Goal: Find specific page/section: Find specific page/section

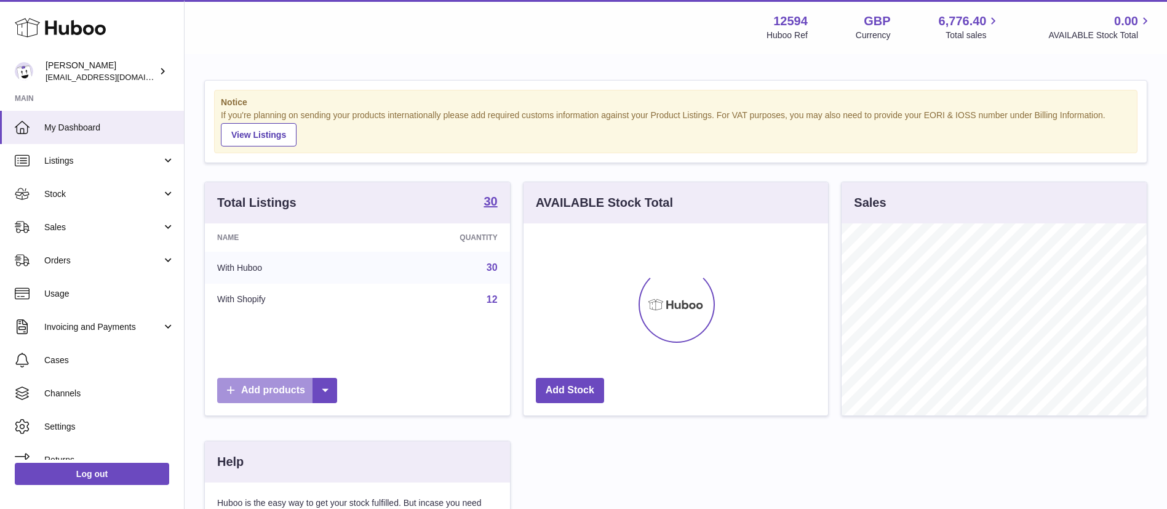
scroll to position [192, 304]
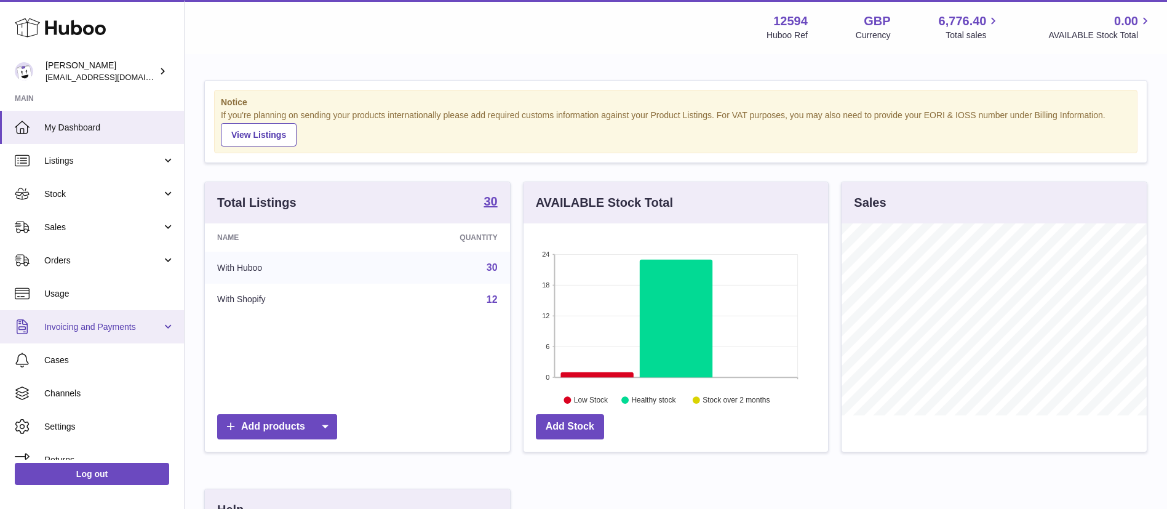
click at [127, 332] on span "Invoicing and Payments" at bounding box center [102, 327] width 117 height 12
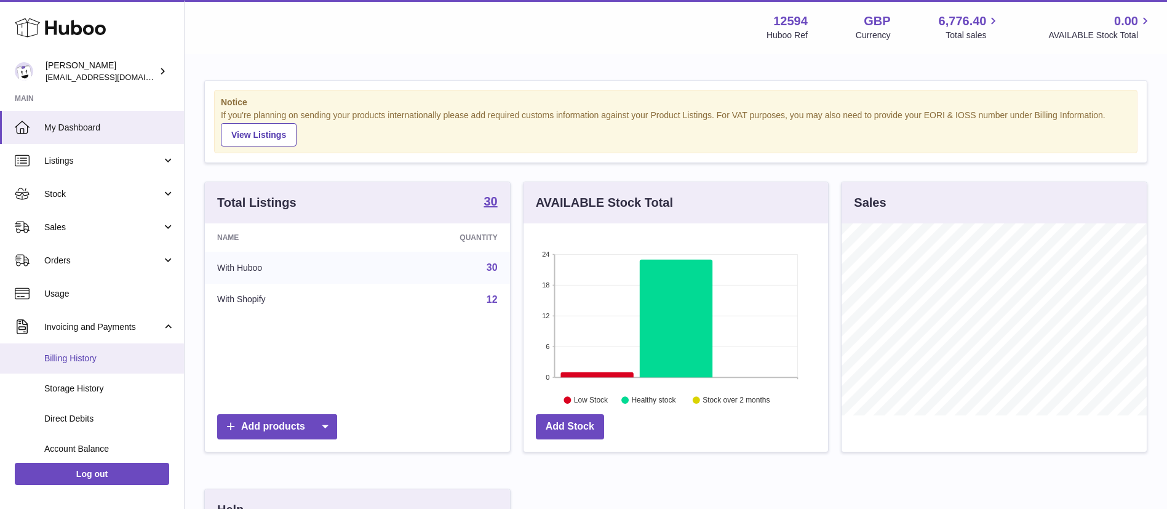
click at [122, 365] on link "Billing History" at bounding box center [92, 358] width 184 height 30
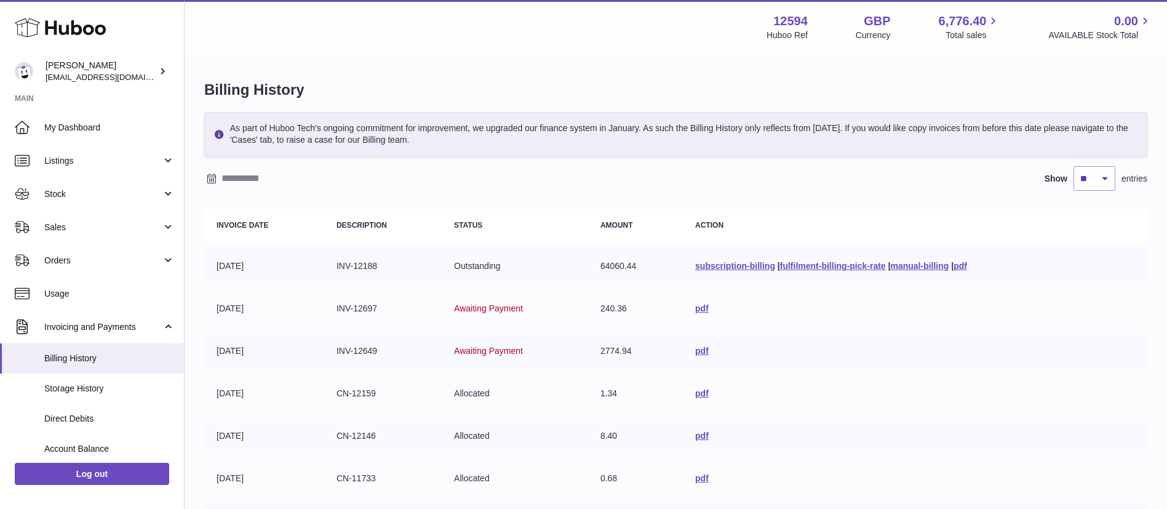
scroll to position [292, 0]
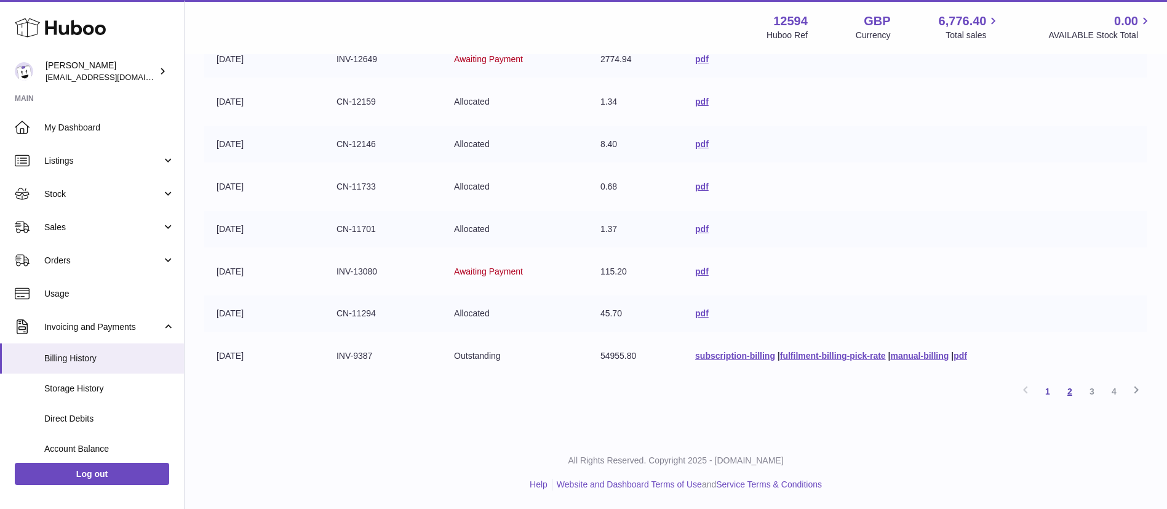
click at [1072, 389] on link "2" at bounding box center [1070, 391] width 22 height 22
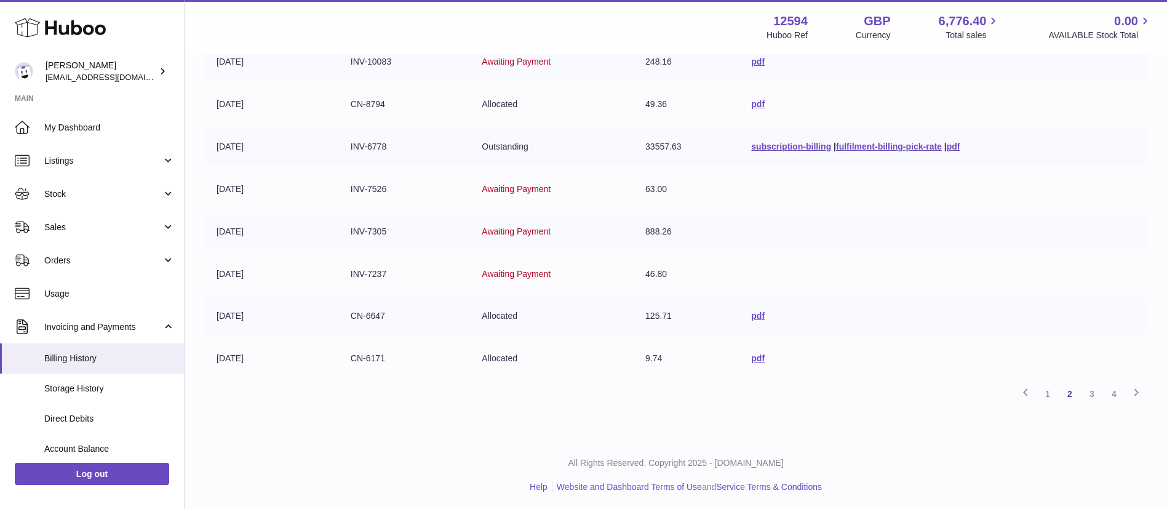
scroll to position [292, 0]
click at [1097, 391] on link "3" at bounding box center [1092, 391] width 22 height 22
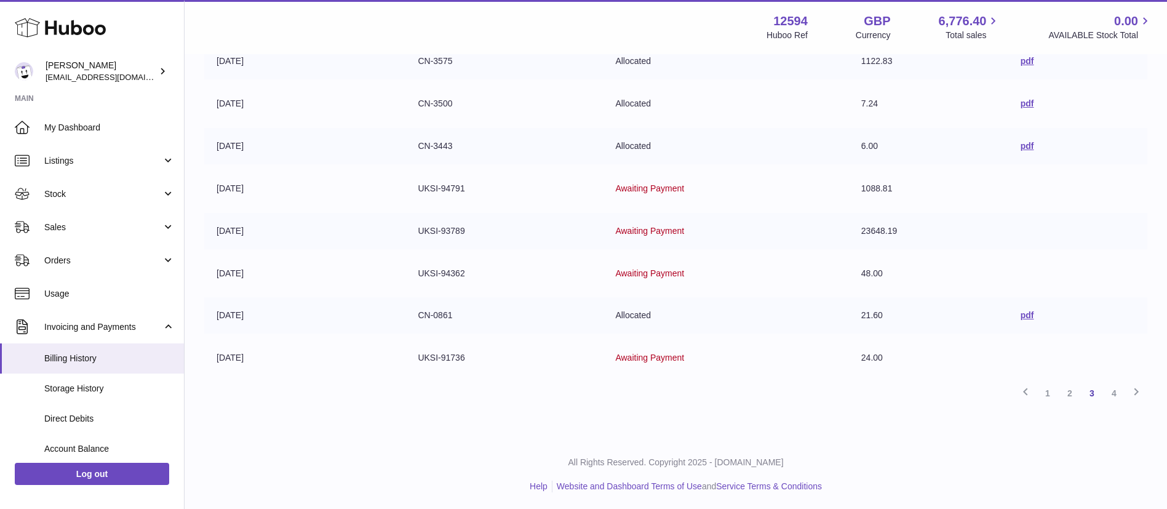
scroll to position [292, 0]
click at [1046, 394] on link "1" at bounding box center [1047, 391] width 22 height 22
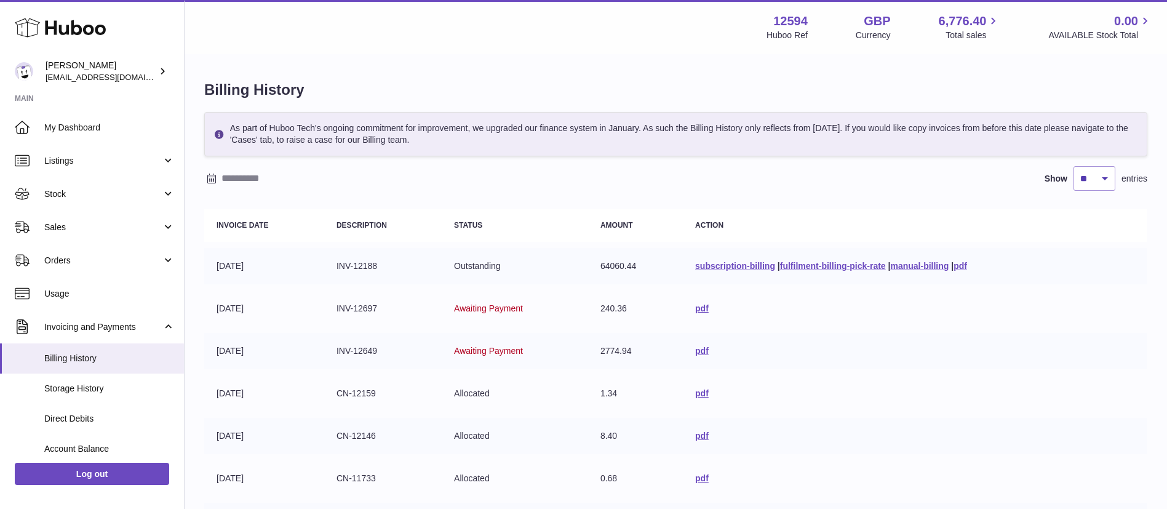
scroll to position [292, 0]
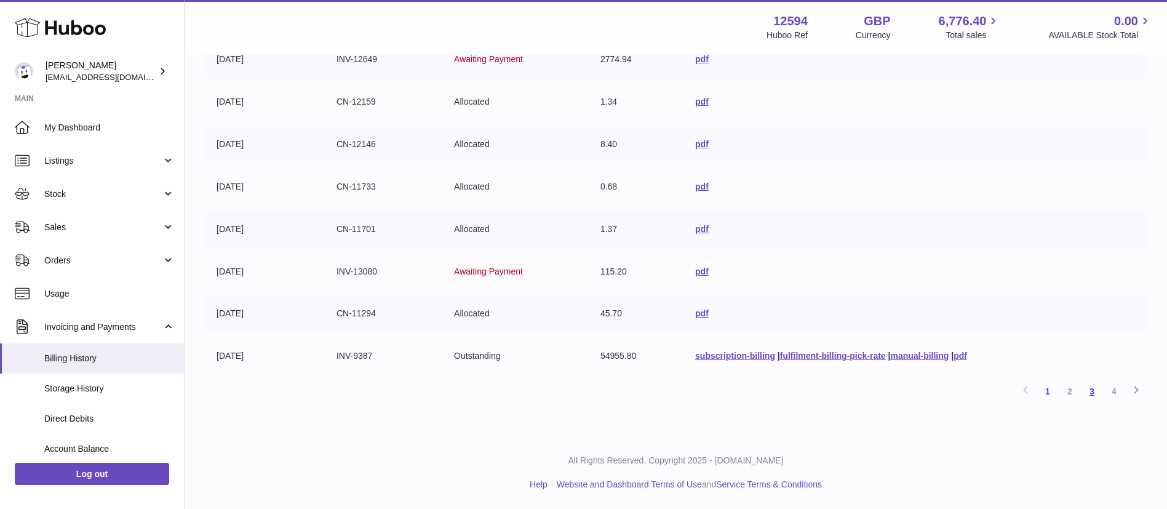
click at [1092, 395] on link "3" at bounding box center [1092, 391] width 22 height 22
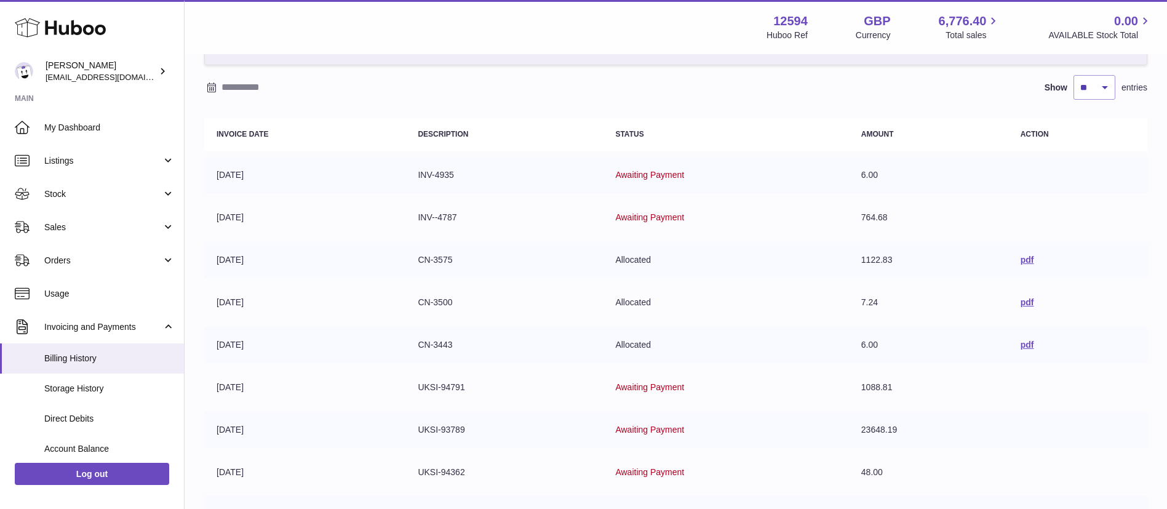
scroll to position [292, 0]
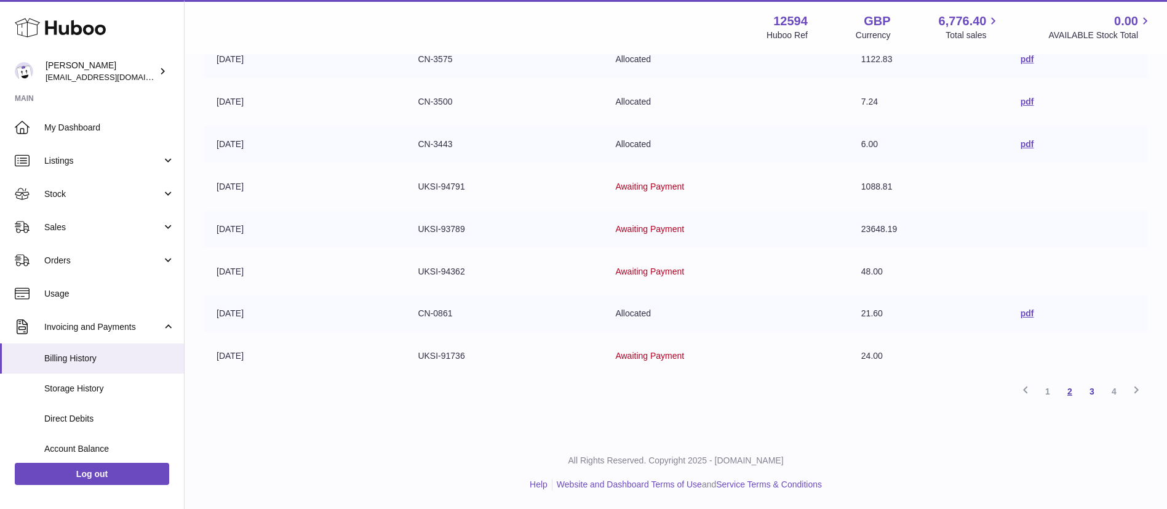
click at [1069, 392] on link "2" at bounding box center [1070, 391] width 22 height 22
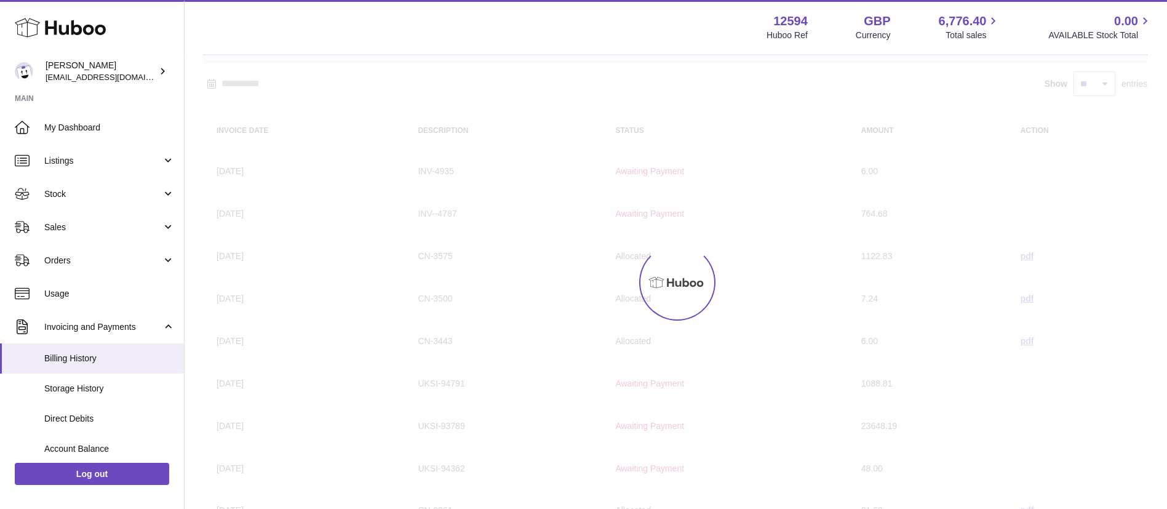
scroll to position [55, 0]
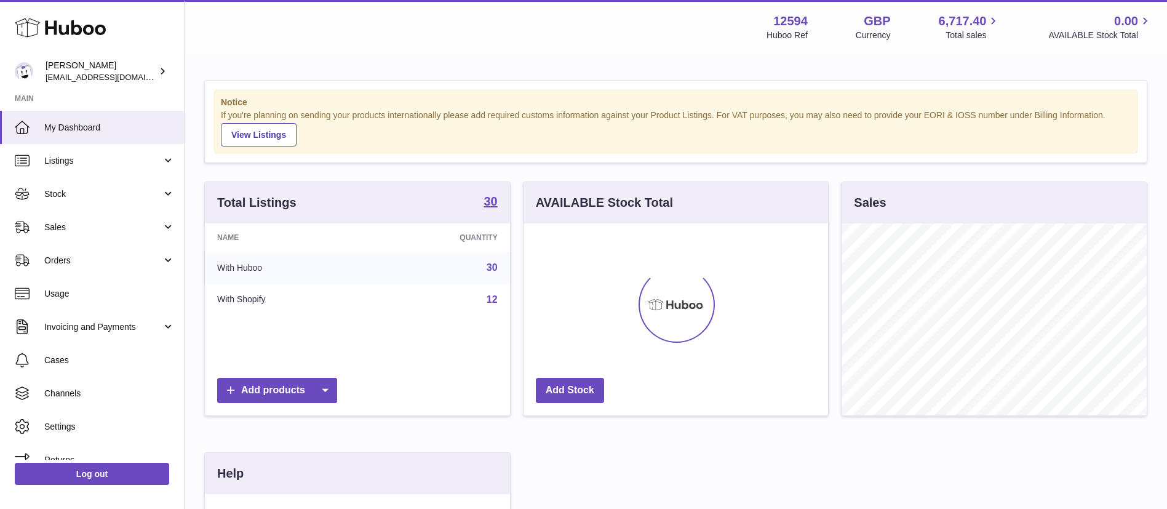
scroll to position [192, 304]
click at [106, 234] on link "Sales" at bounding box center [92, 226] width 184 height 33
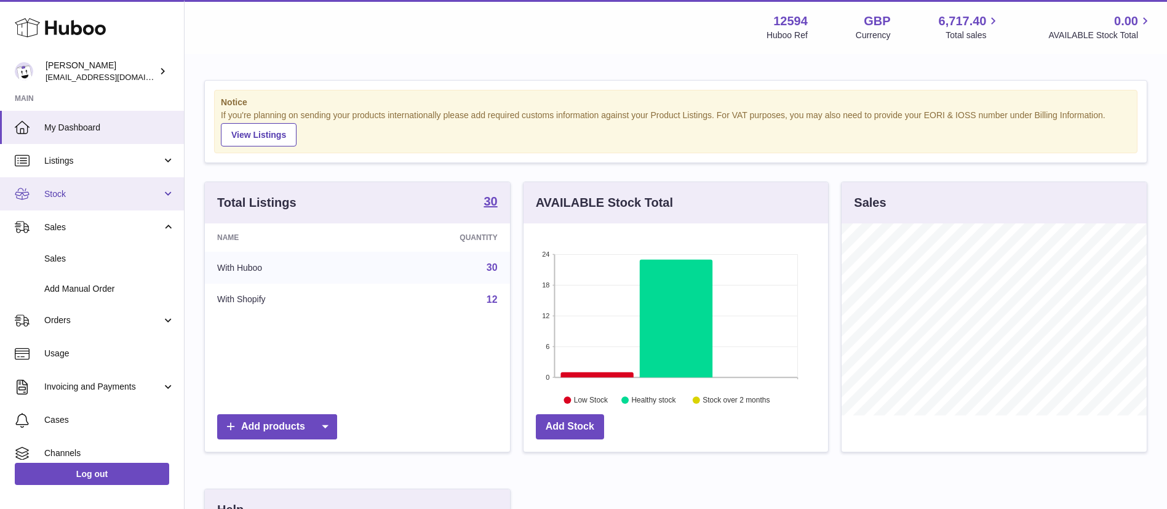
click at [117, 182] on link "Stock" at bounding box center [92, 193] width 184 height 33
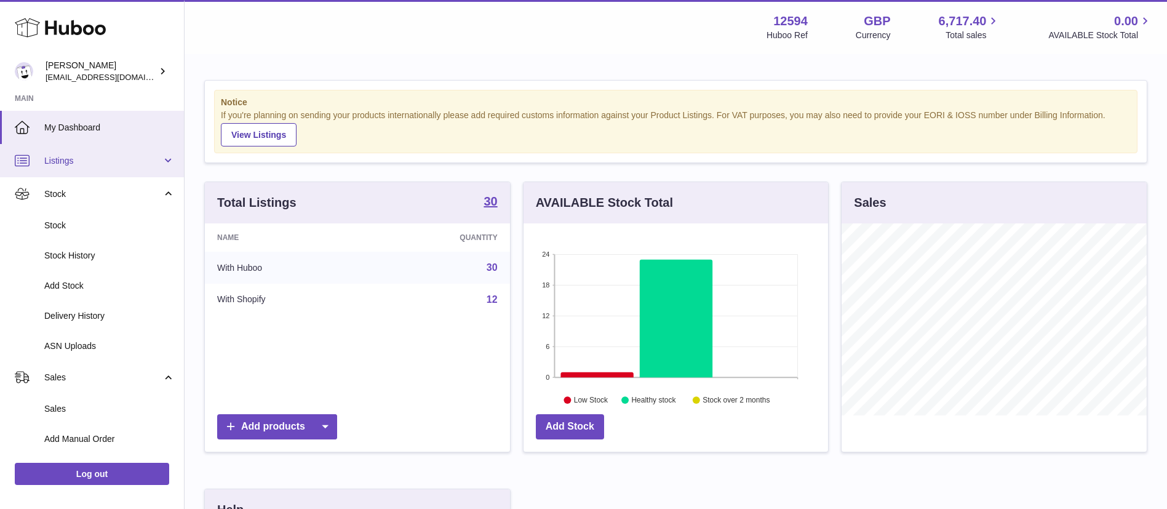
click at [109, 167] on link "Listings" at bounding box center [92, 160] width 184 height 33
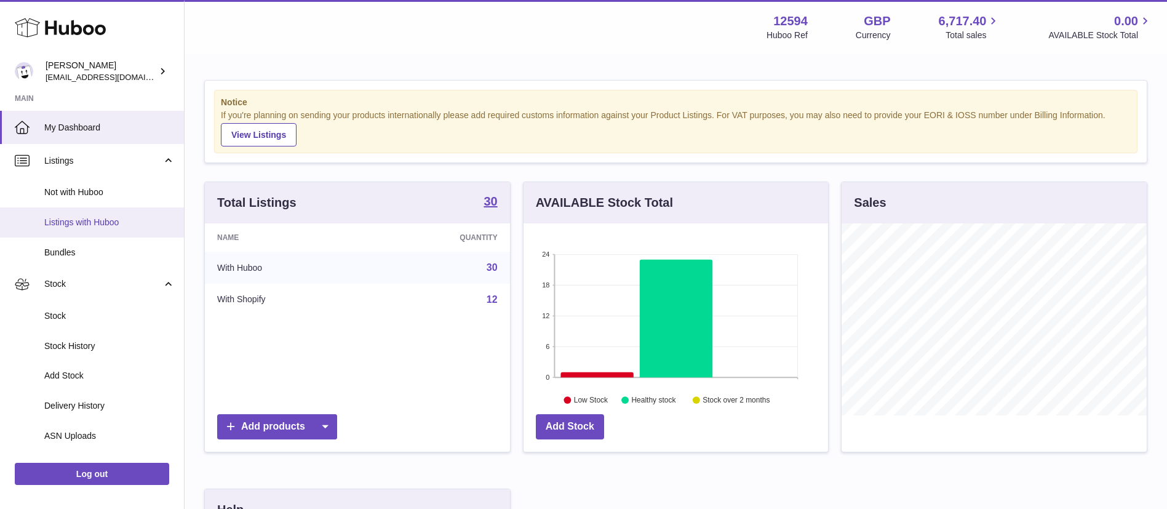
click at [121, 218] on span "Listings with Huboo" at bounding box center [109, 223] width 130 height 12
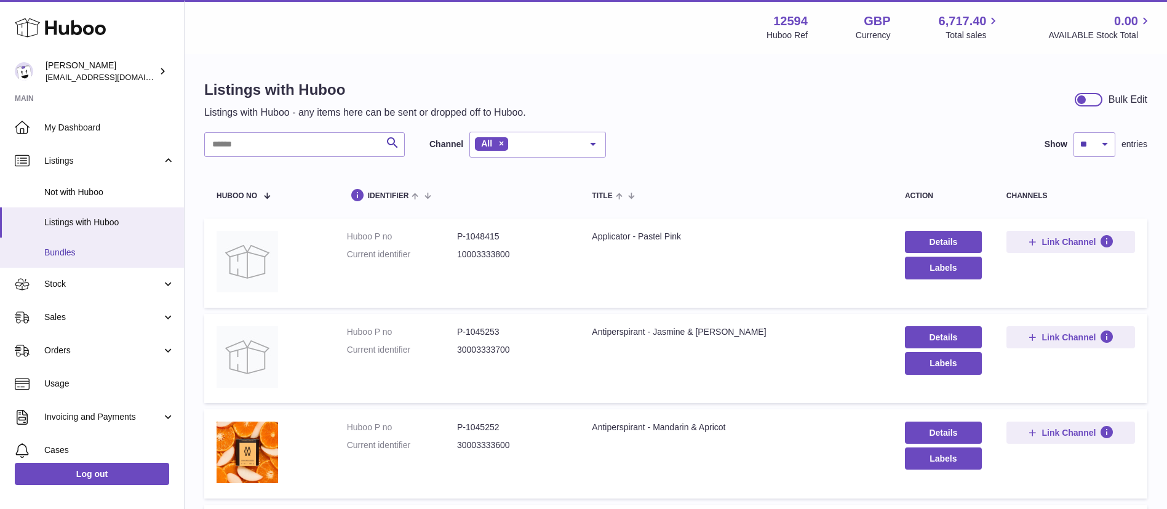
click at [89, 258] on link "Bundles" at bounding box center [92, 252] width 184 height 30
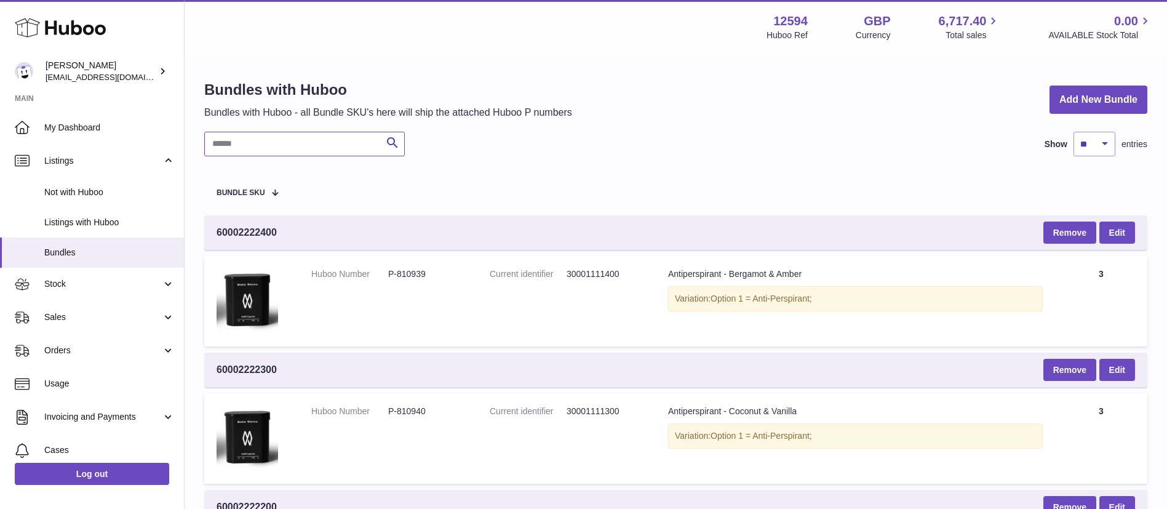
click at [299, 146] on input "text" at bounding box center [304, 144] width 201 height 25
paste input "******"
type input "******"
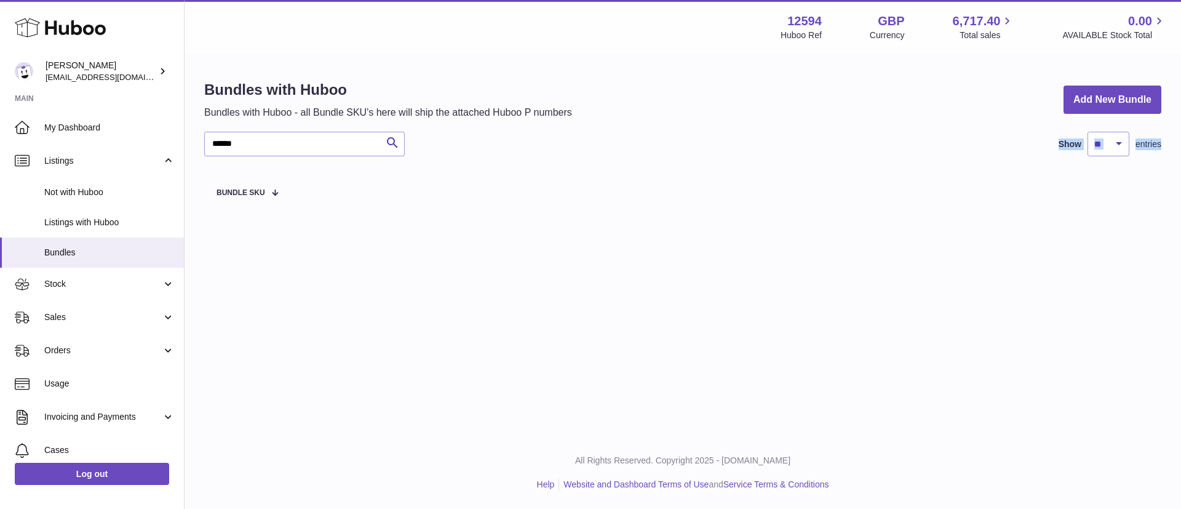
click at [280, 153] on div "****** Search Show ** ** ** *** entries Bundle SKU" at bounding box center [682, 174] width 957 height 84
